Goal: Check status: Check status

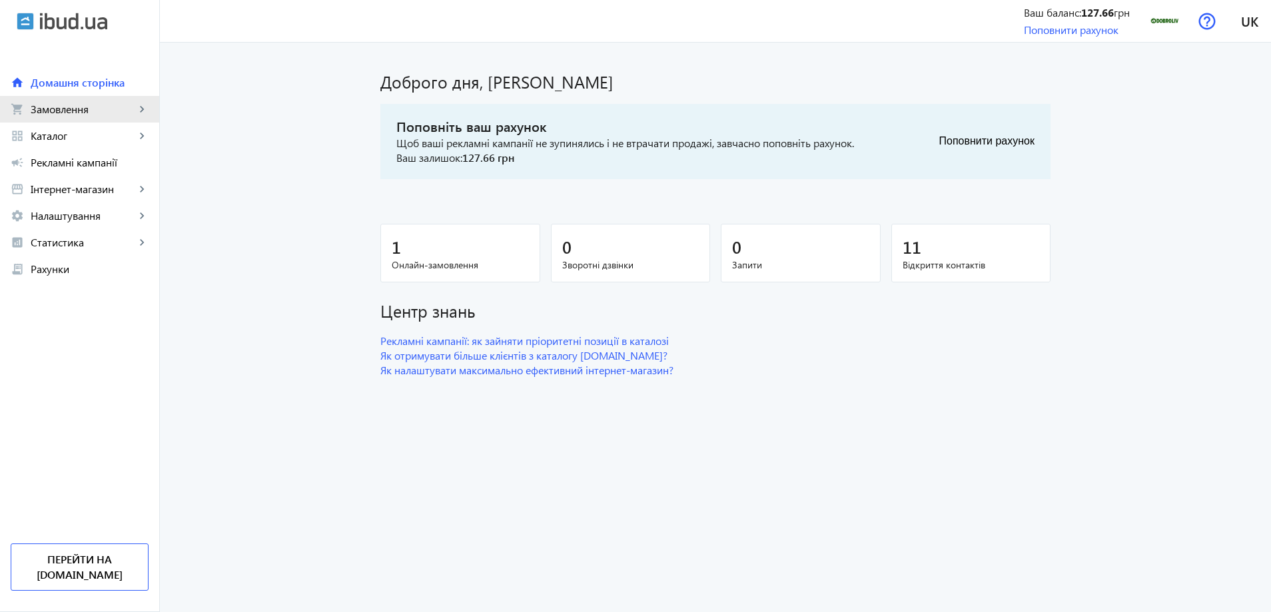
click at [77, 112] on span "Замовлення" at bounding box center [83, 109] width 105 height 13
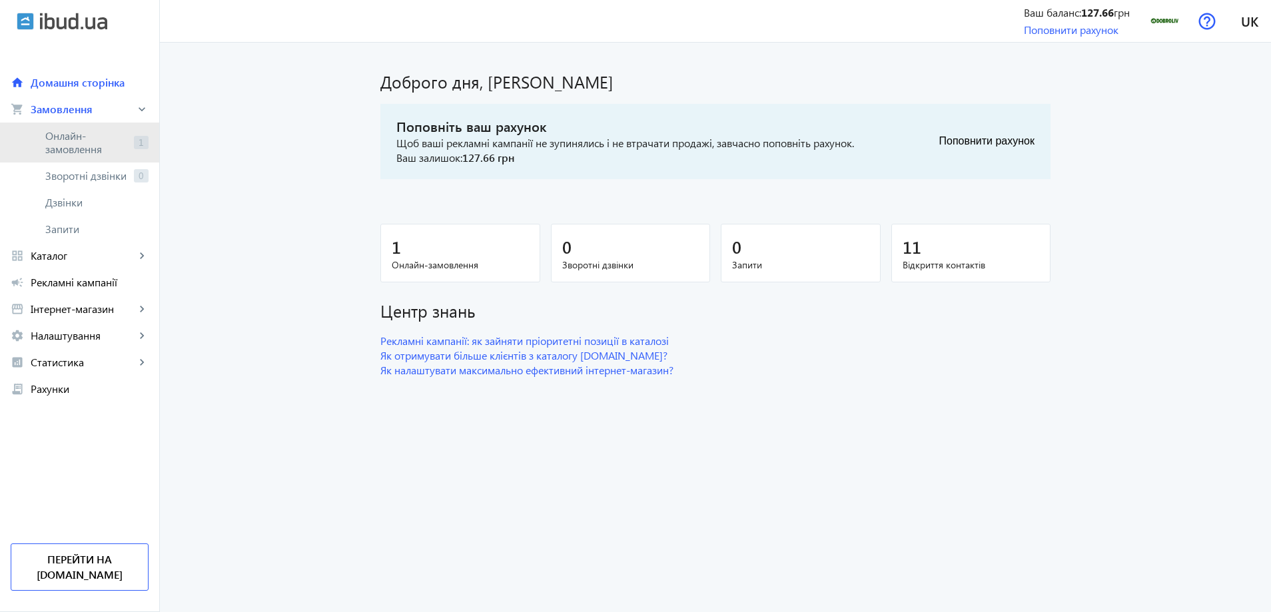
click at [85, 143] on span "Онлайн-замовлення" at bounding box center [86, 142] width 83 height 27
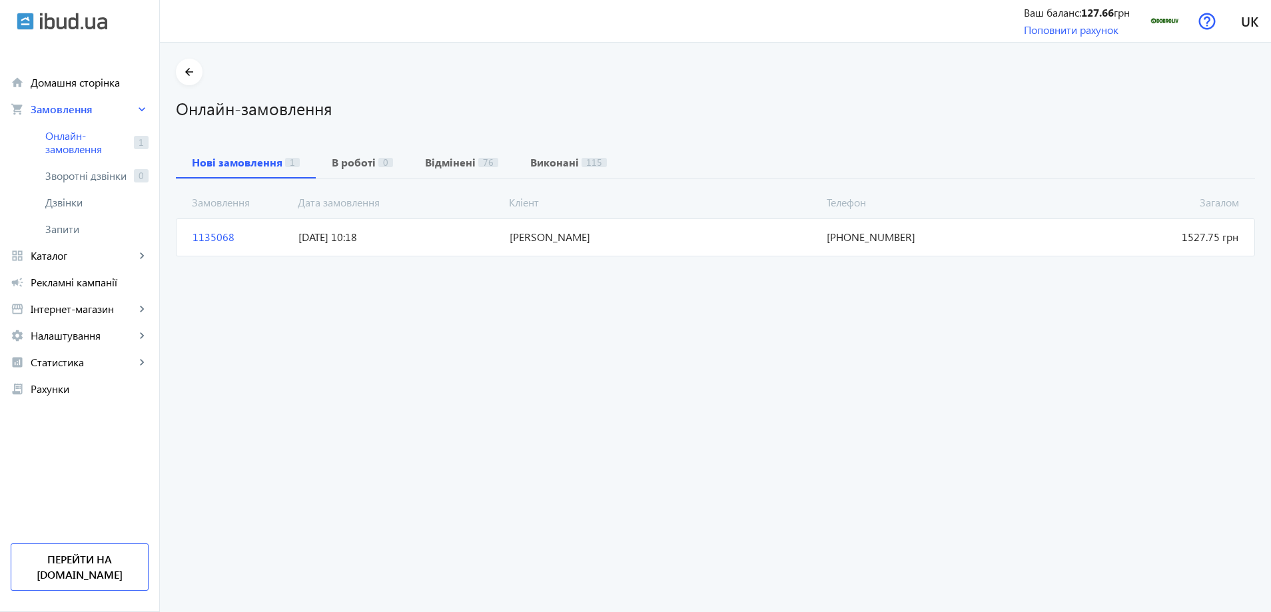
click at [445, 238] on span "[DATE] 10:18" at bounding box center [398, 237] width 211 height 15
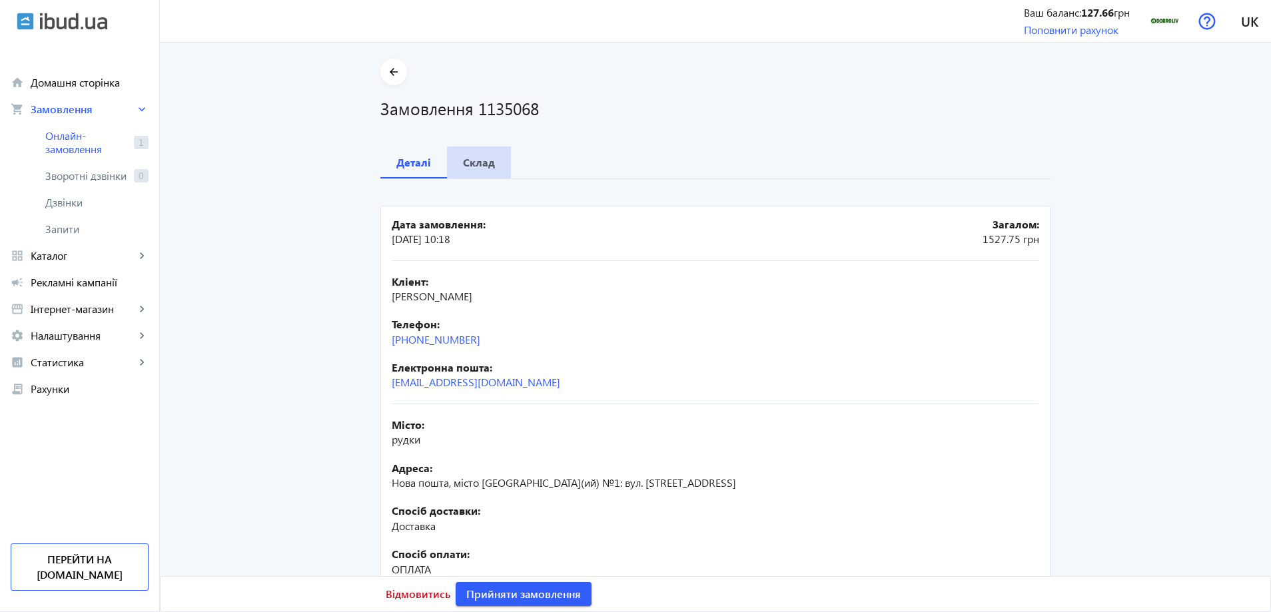
drag, startPoint x: 452, startPoint y: 146, endPoint x: 456, endPoint y: 156, distance: 10.1
click at [453, 148] on div "Склад" at bounding box center [479, 162] width 64 height 32
